Goal: Use online tool/utility

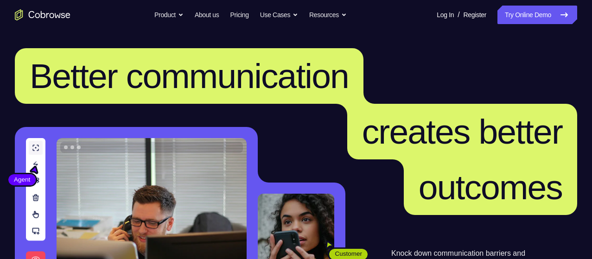
scroll to position [23, 0]
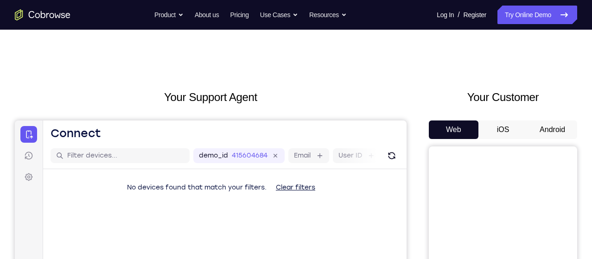
click at [551, 130] on button "Android" at bounding box center [552, 129] width 50 height 19
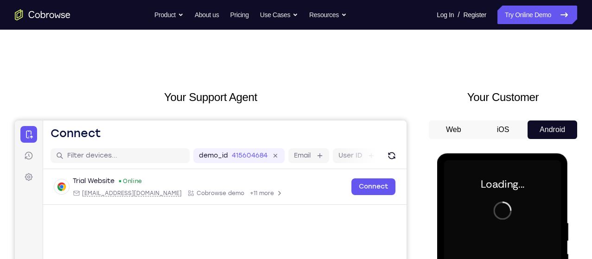
scroll to position [48, 0]
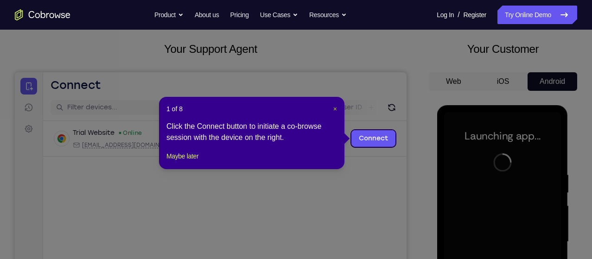
click at [336, 108] on span "×" at bounding box center [335, 108] width 4 height 7
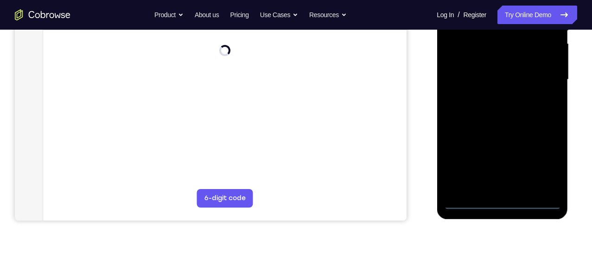
scroll to position [211, 0]
click at [499, 201] on div at bounding box center [501, 78] width 117 height 259
click at [545, 163] on div at bounding box center [501, 78] width 117 height 259
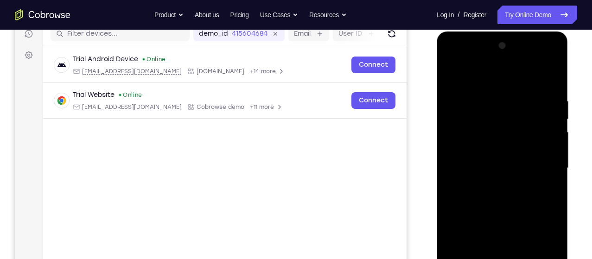
scroll to position [117, 0]
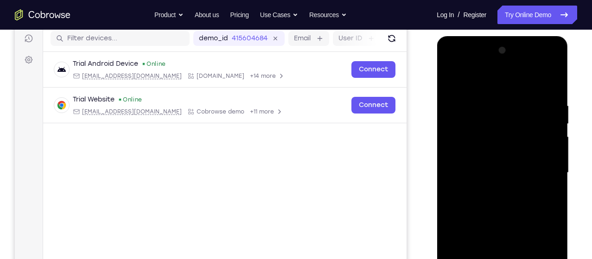
click at [500, 78] on div at bounding box center [501, 172] width 117 height 259
click at [538, 171] on div at bounding box center [501, 172] width 117 height 259
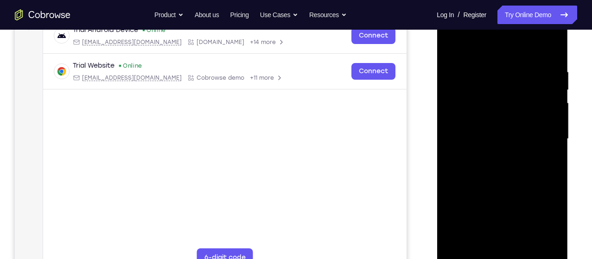
scroll to position [169, 0]
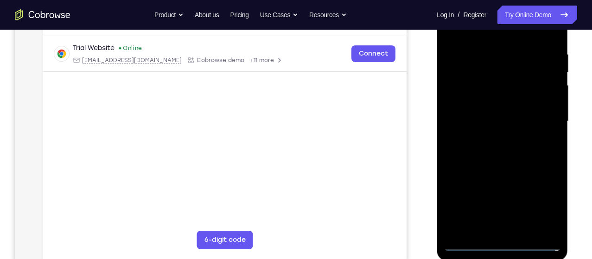
click at [489, 231] on div at bounding box center [501, 121] width 117 height 259
click at [492, 231] on div at bounding box center [501, 121] width 117 height 259
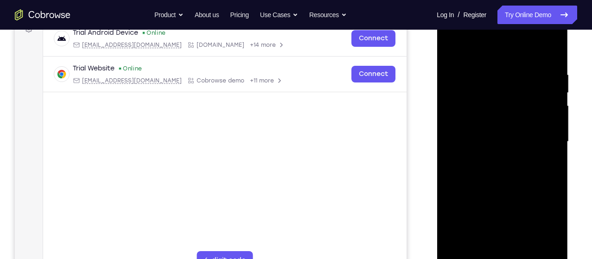
scroll to position [101, 0]
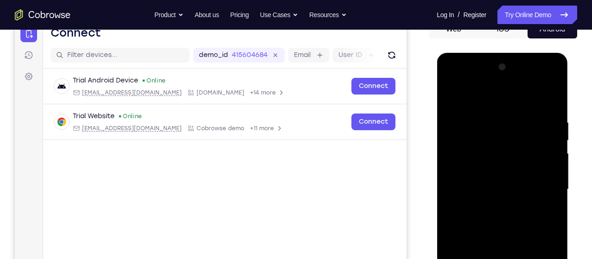
click at [453, 100] on div at bounding box center [501, 189] width 117 height 259
click at [538, 176] on div at bounding box center [501, 189] width 117 height 259
click at [519, 185] on div at bounding box center [501, 189] width 117 height 259
click at [487, 173] on div at bounding box center [501, 189] width 117 height 259
click at [506, 191] on div at bounding box center [501, 189] width 117 height 259
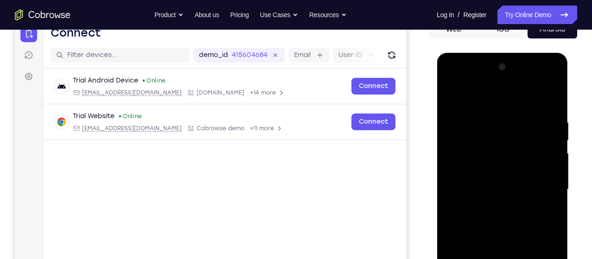
click at [527, 224] on div at bounding box center [501, 189] width 117 height 259
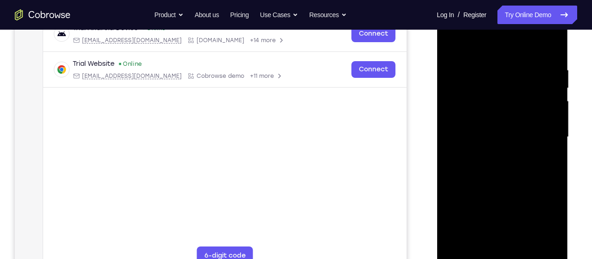
scroll to position [154, 0]
click at [506, 171] on div at bounding box center [501, 135] width 117 height 259
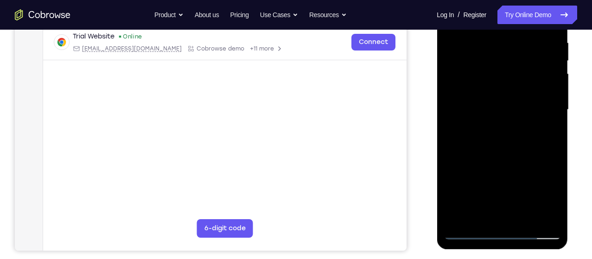
scroll to position [190, 0]
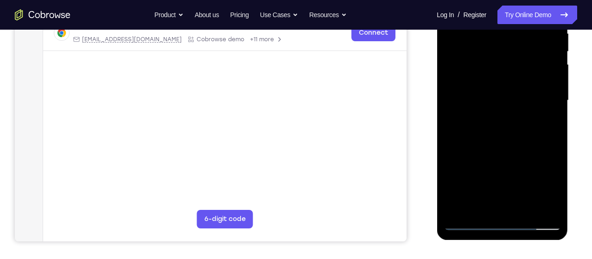
click at [523, 210] on div at bounding box center [501, 100] width 117 height 259
click at [509, 151] on div at bounding box center [501, 100] width 117 height 259
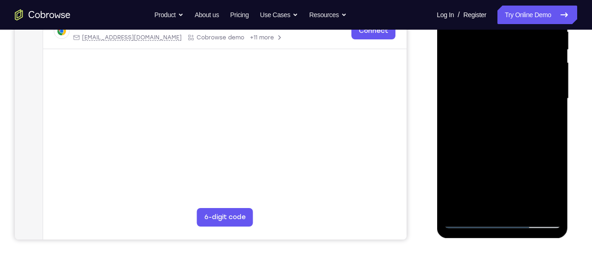
click at [478, 189] on div at bounding box center [501, 98] width 117 height 259
click at [546, 123] on div at bounding box center [501, 98] width 117 height 259
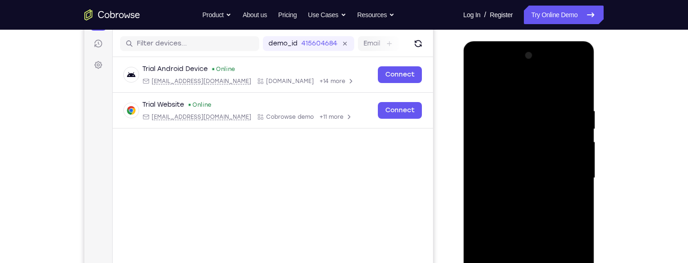
scroll to position [111, 0]
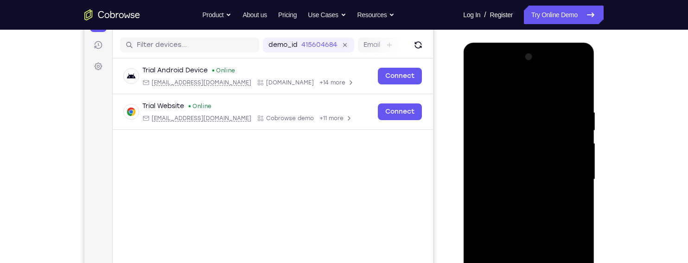
click at [580, 87] on div at bounding box center [528, 179] width 117 height 259
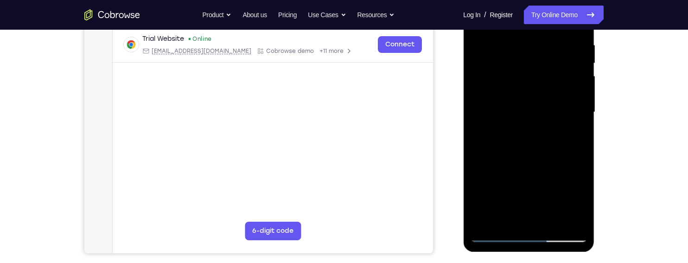
scroll to position [179, 0]
click at [493, 218] on div at bounding box center [528, 110] width 117 height 259
click at [543, 110] on div at bounding box center [528, 110] width 117 height 259
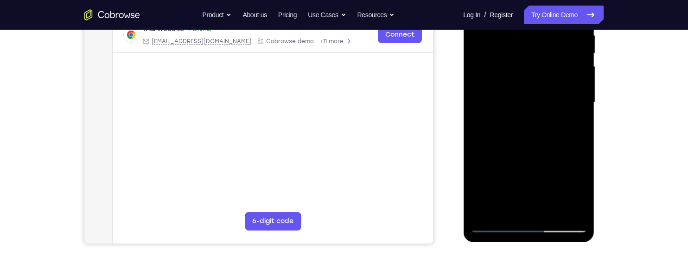
scroll to position [189, 0]
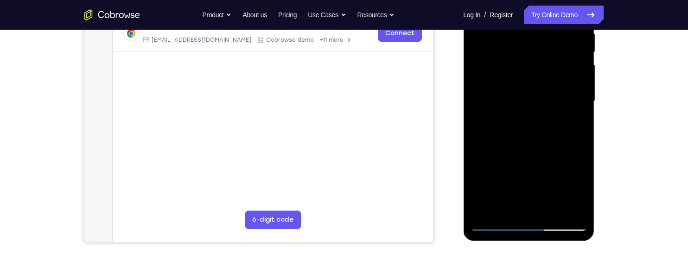
click at [530, 152] on div at bounding box center [528, 100] width 117 height 259
click at [575, 125] on div at bounding box center [528, 99] width 117 height 259
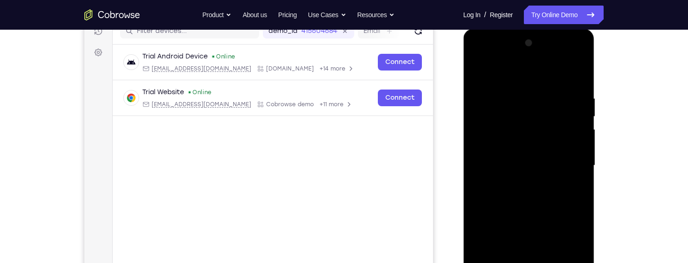
scroll to position [120, 0]
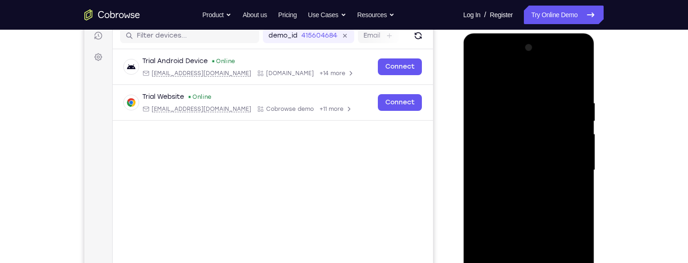
click at [476, 81] on div at bounding box center [528, 169] width 117 height 259
click at [532, 178] on div at bounding box center [528, 169] width 117 height 259
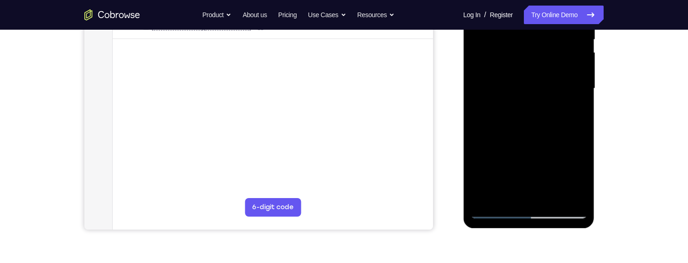
scroll to position [202, 0]
click at [571, 113] on div at bounding box center [528, 87] width 117 height 259
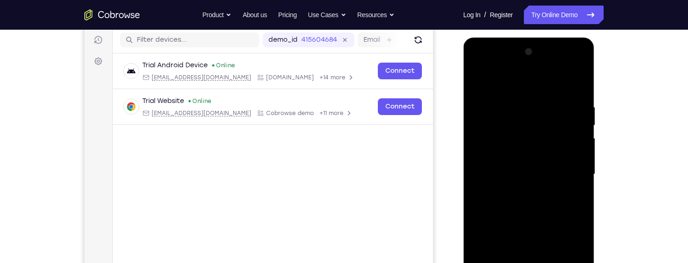
scroll to position [114, 0]
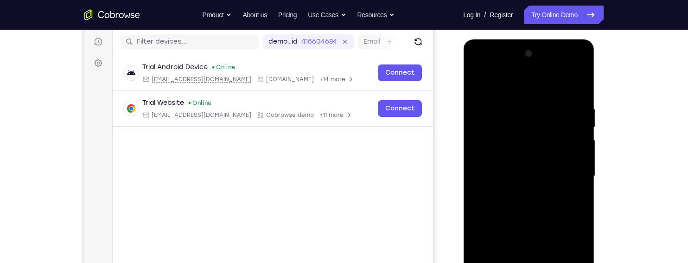
click at [474, 86] on div at bounding box center [528, 175] width 117 height 259
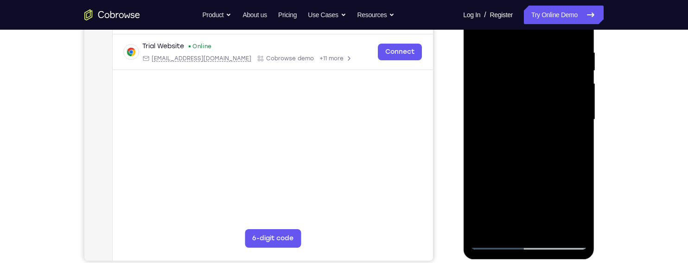
scroll to position [173, 0]
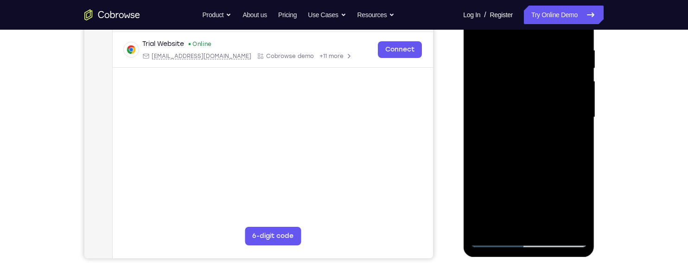
click at [525, 146] on div at bounding box center [528, 116] width 117 height 259
click at [522, 195] on div at bounding box center [528, 116] width 117 height 259
click at [520, 195] on div at bounding box center [528, 116] width 117 height 259
click at [571, 143] on div at bounding box center [528, 116] width 117 height 259
click at [571, 141] on div at bounding box center [528, 116] width 117 height 259
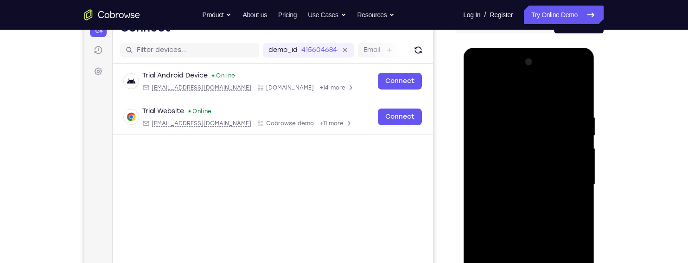
scroll to position [96, 0]
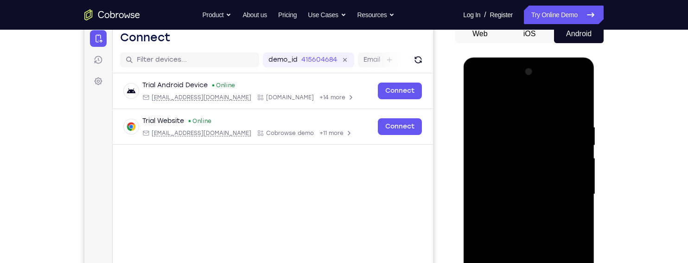
click at [474, 101] on div at bounding box center [528, 193] width 117 height 259
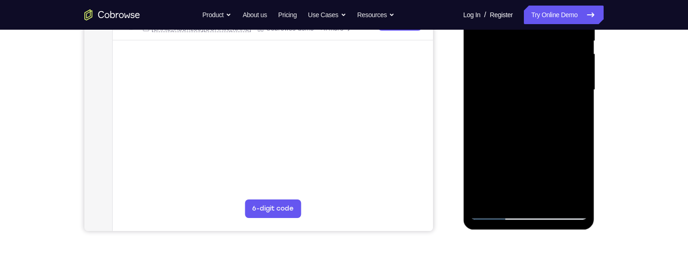
scroll to position [201, 0]
click at [527, 182] on div at bounding box center [528, 89] width 117 height 259
click at [570, 116] on div at bounding box center [528, 89] width 117 height 259
click at [572, 112] on div at bounding box center [528, 89] width 117 height 259
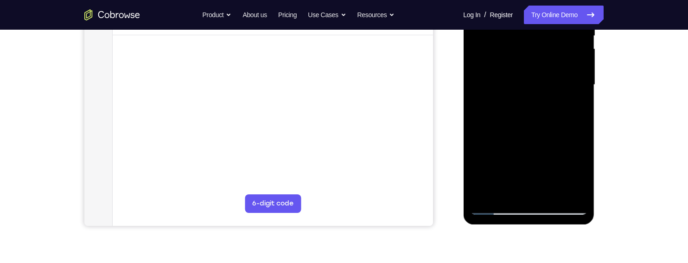
scroll to position [216, 0]
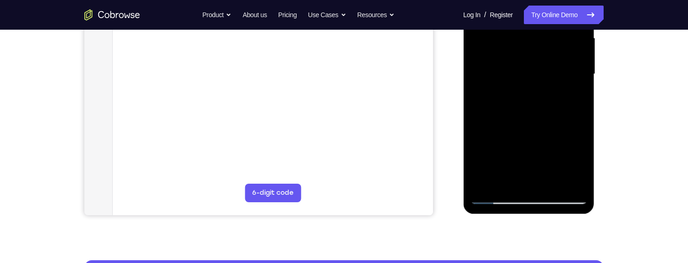
click at [524, 178] on div at bounding box center [528, 73] width 117 height 259
click at [570, 95] on div at bounding box center [528, 73] width 117 height 259
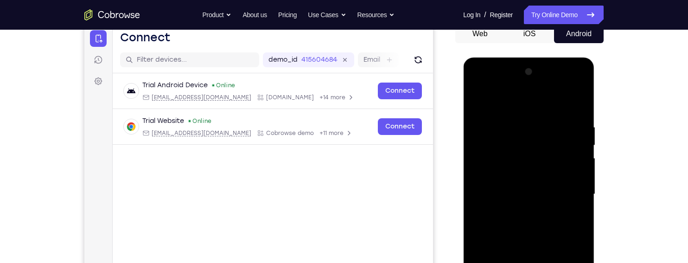
scroll to position [95, 0]
click at [478, 103] on div at bounding box center [528, 194] width 117 height 259
click at [529, 204] on div at bounding box center [528, 194] width 117 height 259
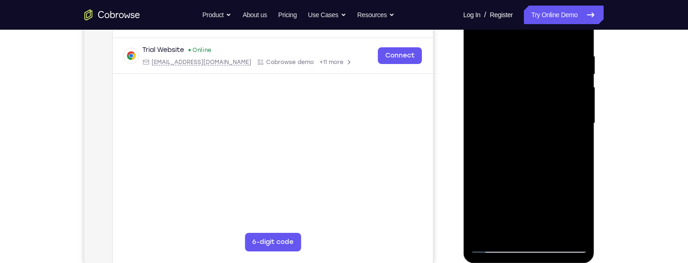
scroll to position [174, 0]
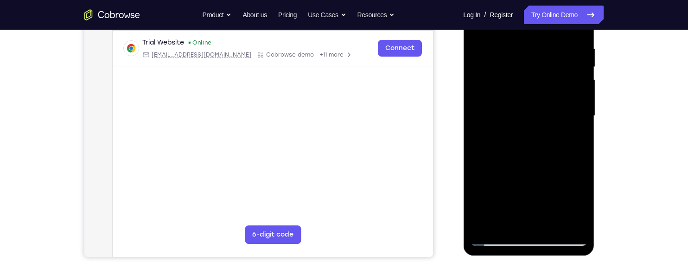
click at [572, 138] on div at bounding box center [528, 115] width 117 height 259
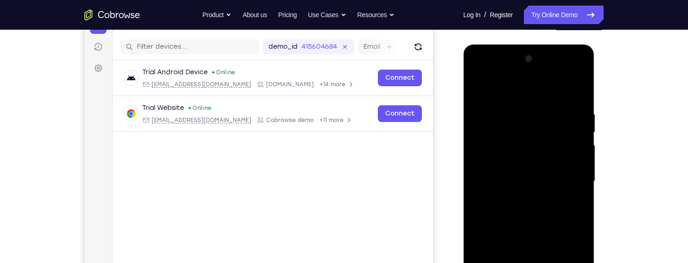
scroll to position [108, 0]
click at [474, 88] on div at bounding box center [528, 181] width 117 height 259
click at [528, 167] on div at bounding box center [528, 181] width 117 height 259
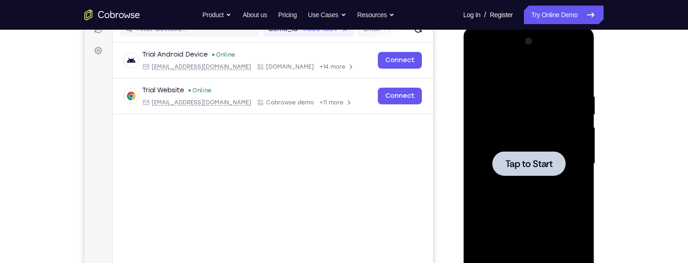
scroll to position [125, 0]
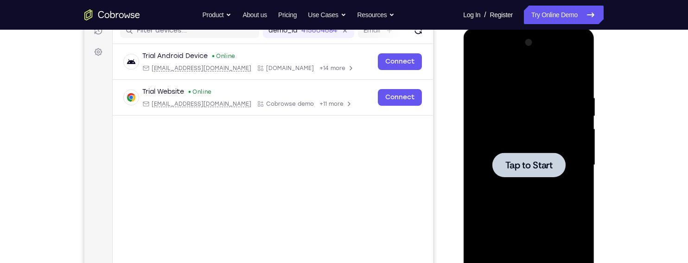
click at [549, 164] on span "Tap to Start" at bounding box center [528, 164] width 47 height 9
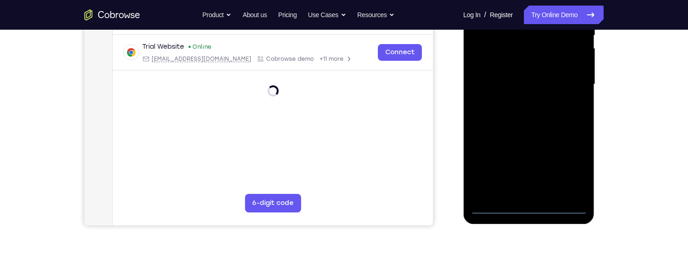
scroll to position [222, 0]
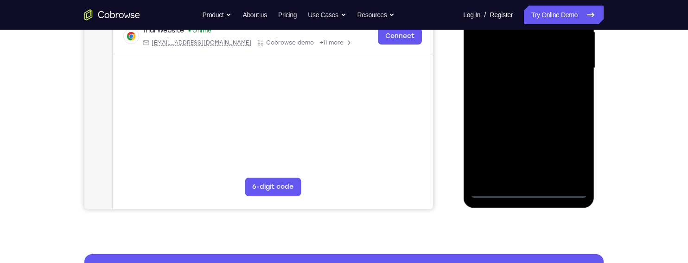
click at [525, 191] on div at bounding box center [528, 67] width 117 height 259
click at [568, 149] on div at bounding box center [528, 67] width 117 height 259
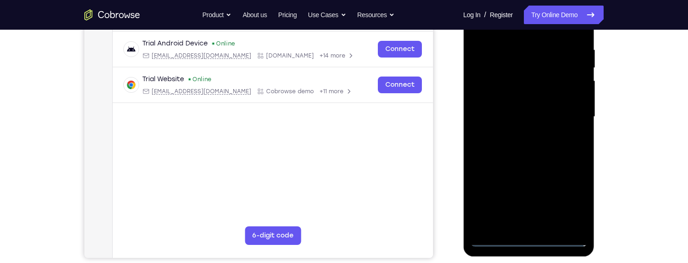
scroll to position [129, 0]
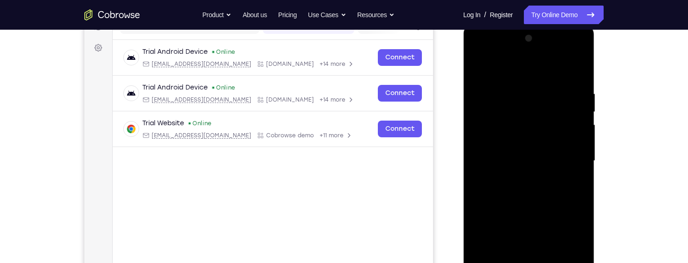
click at [510, 70] on div at bounding box center [528, 160] width 117 height 259
click at [566, 159] on div at bounding box center [528, 160] width 117 height 259
click at [518, 176] on div at bounding box center [528, 160] width 117 height 259
click at [553, 159] on div at bounding box center [528, 160] width 117 height 259
click at [517, 139] on div at bounding box center [528, 160] width 117 height 259
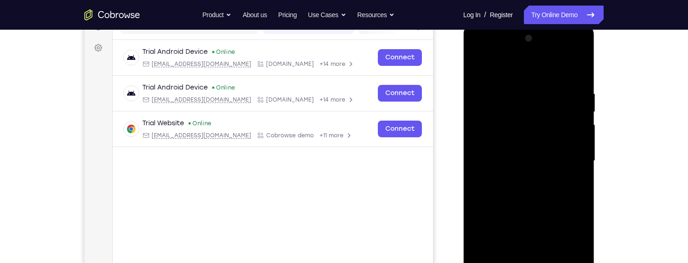
click at [537, 160] on div at bounding box center [528, 160] width 117 height 259
click at [557, 195] on div at bounding box center [528, 160] width 117 height 259
click at [546, 200] on div at bounding box center [528, 160] width 117 height 259
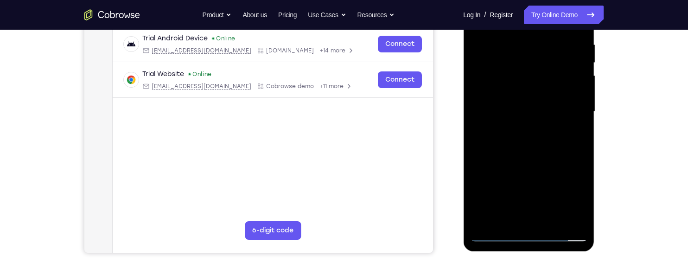
scroll to position [180, 0]
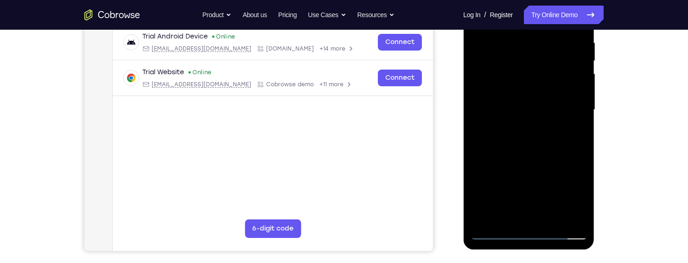
click at [548, 220] on div at bounding box center [528, 109] width 117 height 259
click at [541, 159] on div at bounding box center [528, 109] width 117 height 259
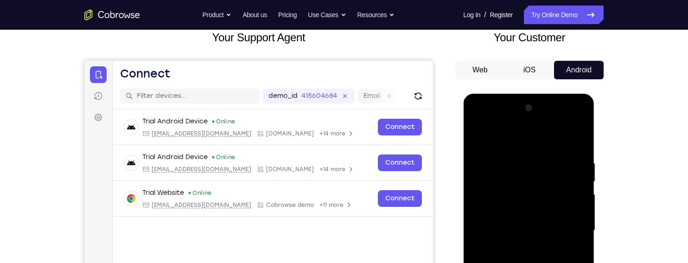
scroll to position [59, 0]
click at [477, 138] on div at bounding box center [528, 230] width 117 height 259
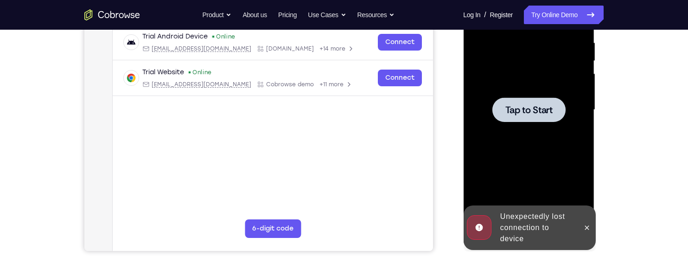
scroll to position [181, 0]
click at [547, 109] on span "Tap to Start" at bounding box center [528, 109] width 47 height 9
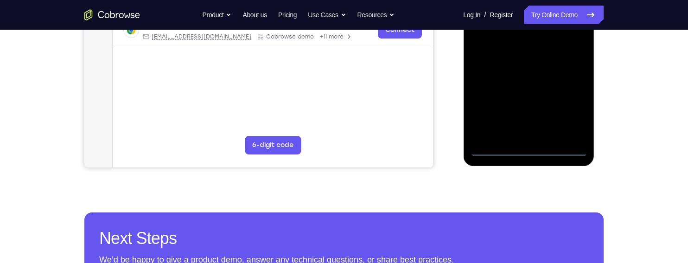
scroll to position [265, 0]
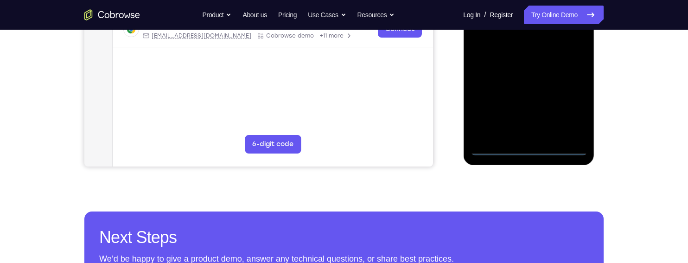
click at [529, 148] on div at bounding box center [528, 25] width 117 height 259
click at [566, 108] on div at bounding box center [528, 25] width 117 height 259
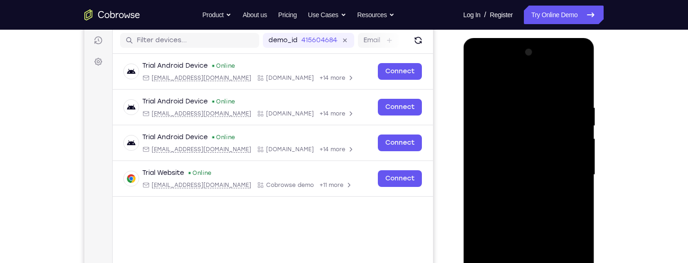
scroll to position [113, 0]
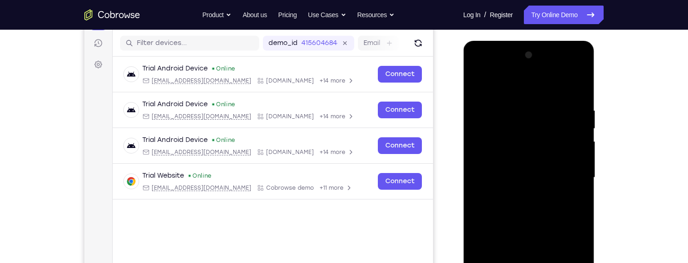
click at [507, 88] on div at bounding box center [528, 177] width 117 height 259
click at [569, 174] on div at bounding box center [528, 177] width 117 height 259
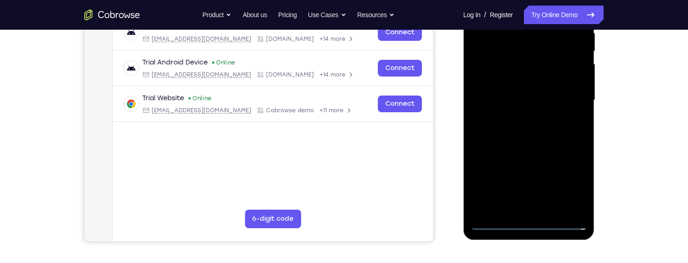
scroll to position [198, 0]
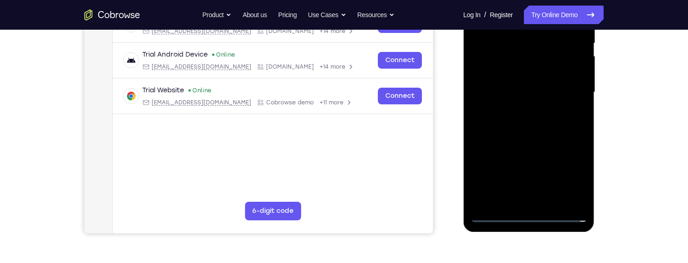
click at [527, 179] on div at bounding box center [528, 91] width 117 height 259
click at [519, 202] on div at bounding box center [528, 91] width 117 height 259
click at [541, 85] on div at bounding box center [528, 91] width 117 height 259
click at [495, 85] on div at bounding box center [528, 91] width 117 height 259
click at [509, 73] on div at bounding box center [528, 91] width 117 height 259
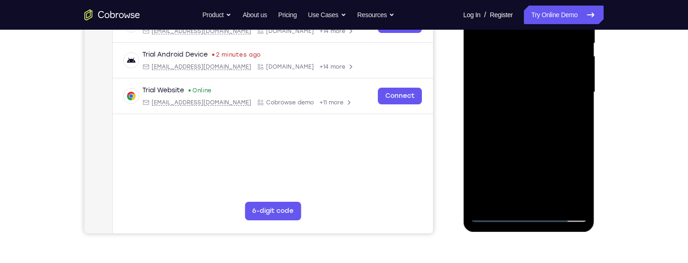
click at [544, 94] on div at bounding box center [528, 91] width 117 height 259
click at [526, 127] on div at bounding box center [528, 91] width 117 height 259
click at [526, 129] on div at bounding box center [528, 91] width 117 height 259
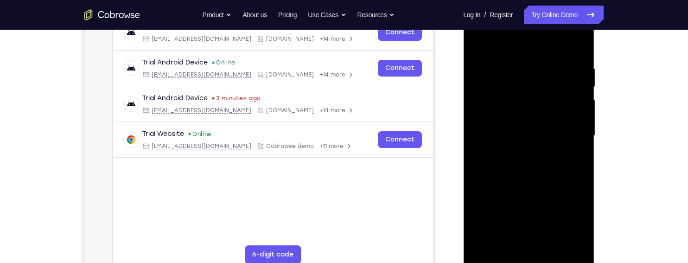
scroll to position [155, 0]
click at [511, 67] on div at bounding box center [528, 135] width 117 height 259
click at [572, 139] on div at bounding box center [528, 135] width 117 height 259
click at [569, 137] on div at bounding box center [528, 135] width 117 height 259
click at [575, 49] on div at bounding box center [528, 135] width 117 height 259
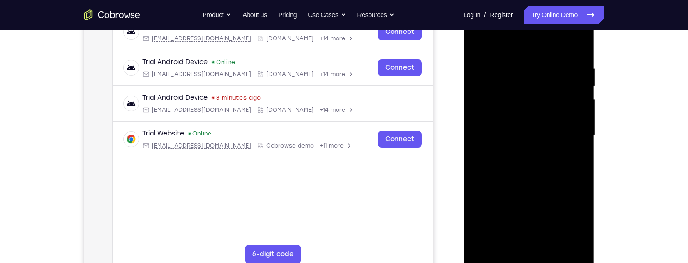
click at [524, 63] on div at bounding box center [528, 135] width 117 height 259
click at [574, 49] on div at bounding box center [528, 135] width 117 height 259
click at [492, 68] on div at bounding box center [528, 135] width 117 height 259
click at [576, 46] on div at bounding box center [528, 135] width 117 height 259
click at [552, 57] on div at bounding box center [528, 135] width 117 height 259
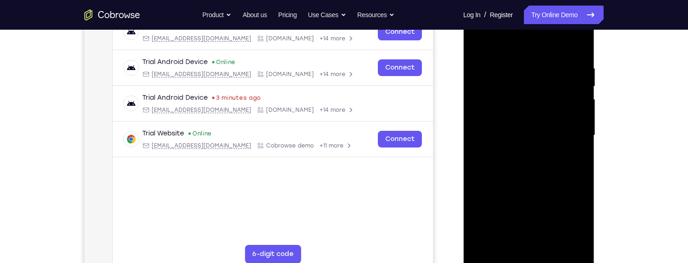
click at [576, 49] on div at bounding box center [528, 135] width 117 height 259
click at [513, 63] on div at bounding box center [528, 135] width 117 height 259
click at [574, 113] on div at bounding box center [528, 135] width 117 height 259
click at [576, 48] on div at bounding box center [528, 135] width 117 height 259
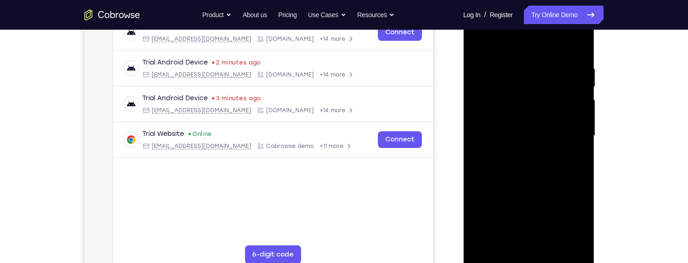
click at [518, 67] on div at bounding box center [528, 135] width 117 height 259
click at [569, 141] on div at bounding box center [528, 135] width 117 height 259
click at [569, 146] on div at bounding box center [528, 135] width 117 height 259
click at [566, 147] on div at bounding box center [528, 135] width 117 height 259
click at [572, 145] on div at bounding box center [528, 135] width 117 height 259
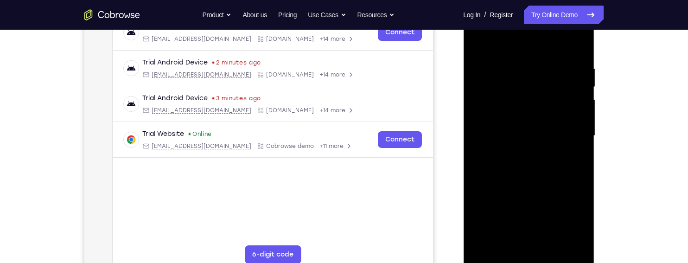
click at [567, 132] on div at bounding box center [528, 135] width 117 height 259
click at [566, 133] on div at bounding box center [528, 135] width 117 height 259
click at [569, 135] on div at bounding box center [528, 135] width 117 height 259
click at [575, 47] on div at bounding box center [528, 135] width 117 height 259
click at [549, 63] on div at bounding box center [528, 135] width 117 height 259
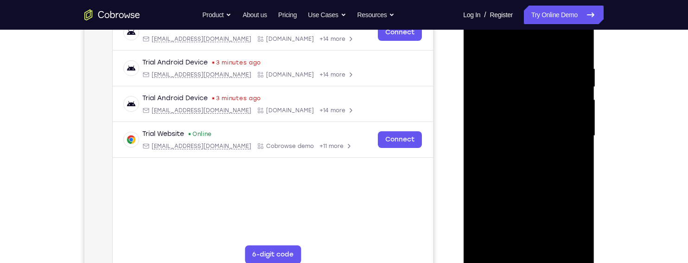
click at [567, 143] on div at bounding box center [528, 135] width 117 height 259
click at [575, 48] on div at bounding box center [528, 135] width 117 height 259
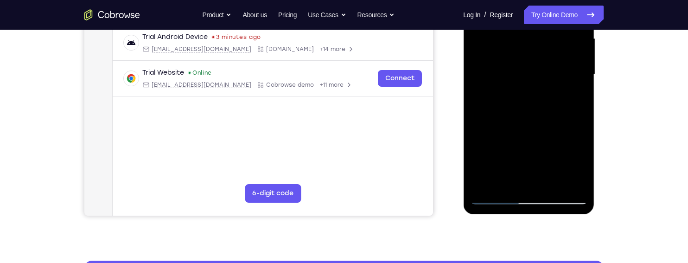
scroll to position [231, 0]
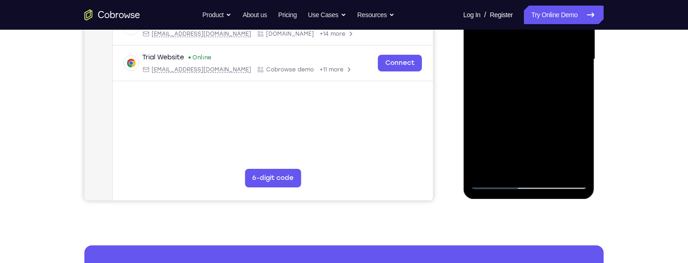
click at [553, 165] on div at bounding box center [528, 59] width 117 height 259
click at [533, 109] on div at bounding box center [528, 59] width 117 height 259
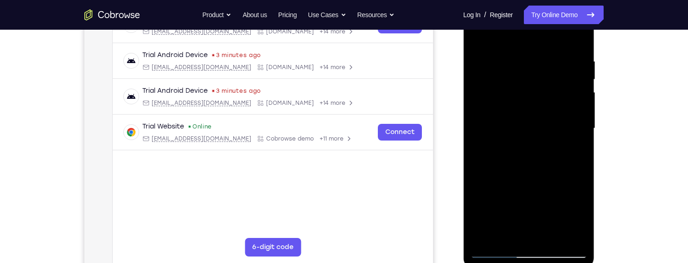
scroll to position [161, 0]
click at [479, 37] on div at bounding box center [528, 128] width 117 height 259
click at [497, 61] on div at bounding box center [528, 128] width 117 height 259
click at [574, 43] on div at bounding box center [528, 128] width 117 height 259
click at [525, 56] on div at bounding box center [528, 128] width 117 height 259
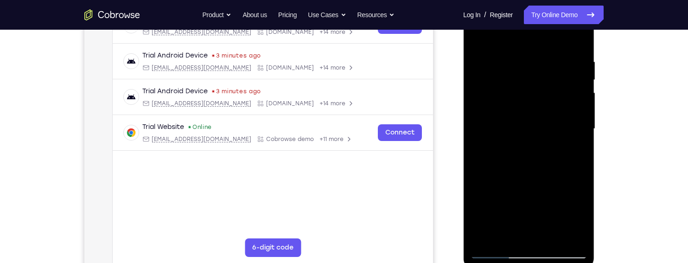
click at [571, 149] on div at bounding box center [528, 128] width 117 height 259
click at [575, 113] on div at bounding box center [528, 128] width 117 height 259
click at [569, 127] on div at bounding box center [528, 128] width 117 height 259
click at [574, 89] on div at bounding box center [528, 128] width 117 height 259
click at [574, 39] on div at bounding box center [528, 128] width 117 height 259
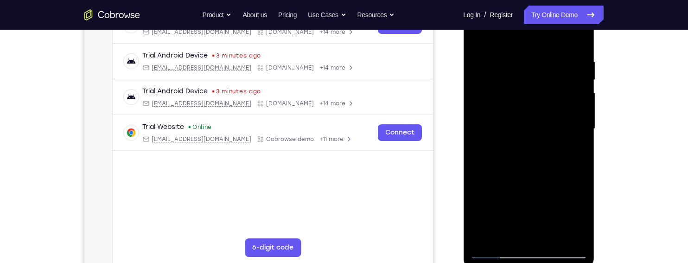
click at [482, 57] on div at bounding box center [528, 128] width 117 height 259
click at [565, 143] on div at bounding box center [528, 128] width 117 height 259
click at [574, 40] on div at bounding box center [528, 128] width 117 height 259
click at [541, 57] on div at bounding box center [528, 128] width 117 height 259
click at [575, 105] on div at bounding box center [528, 128] width 117 height 259
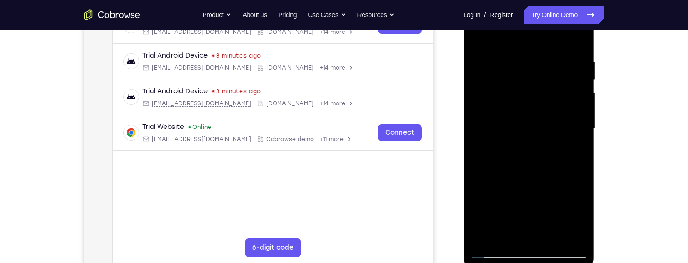
click at [574, 97] on div at bounding box center [528, 128] width 117 height 259
click at [572, 90] on div at bounding box center [528, 128] width 117 height 259
click at [574, 89] on div at bounding box center [528, 128] width 117 height 259
click at [575, 41] on div at bounding box center [528, 128] width 117 height 259
click at [491, 58] on div at bounding box center [528, 128] width 117 height 259
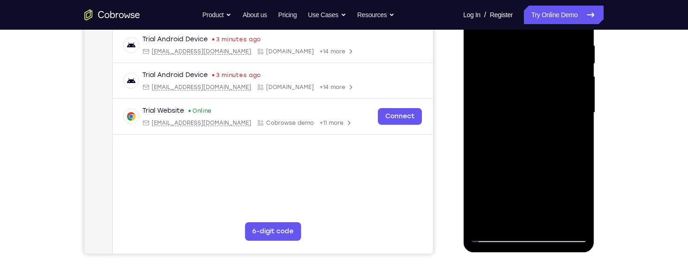
scroll to position [173, 0]
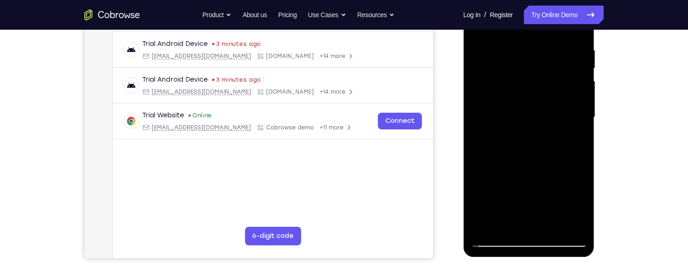
click at [567, 128] on div at bounding box center [528, 116] width 117 height 259
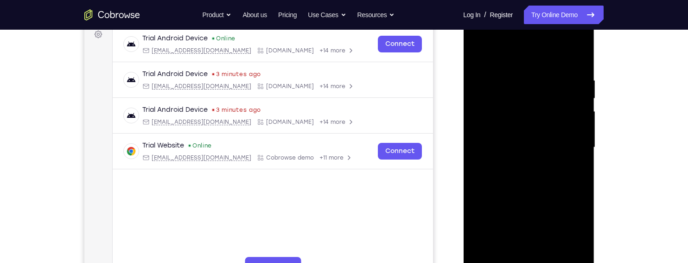
scroll to position [142, 0]
click at [574, 60] on div at bounding box center [528, 148] width 117 height 259
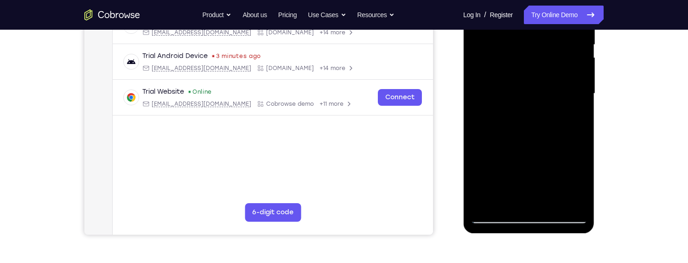
scroll to position [197, 0]
click at [548, 200] on div at bounding box center [528, 92] width 117 height 259
click at [519, 180] on div at bounding box center [528, 92] width 117 height 259
